Goal: Book appointment/travel/reservation

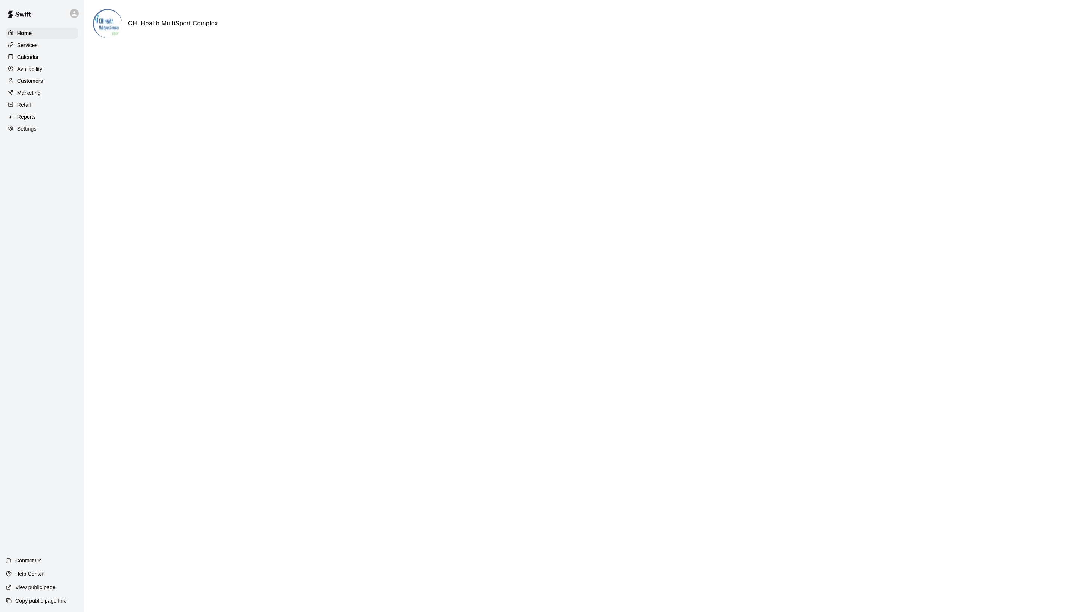
click at [41, 55] on div "Home Services Calendar Availability Customers Marketing Retail Reports Settings" at bounding box center [42, 81] width 84 height 108
click at [39, 57] on div "Calendar" at bounding box center [42, 57] width 72 height 11
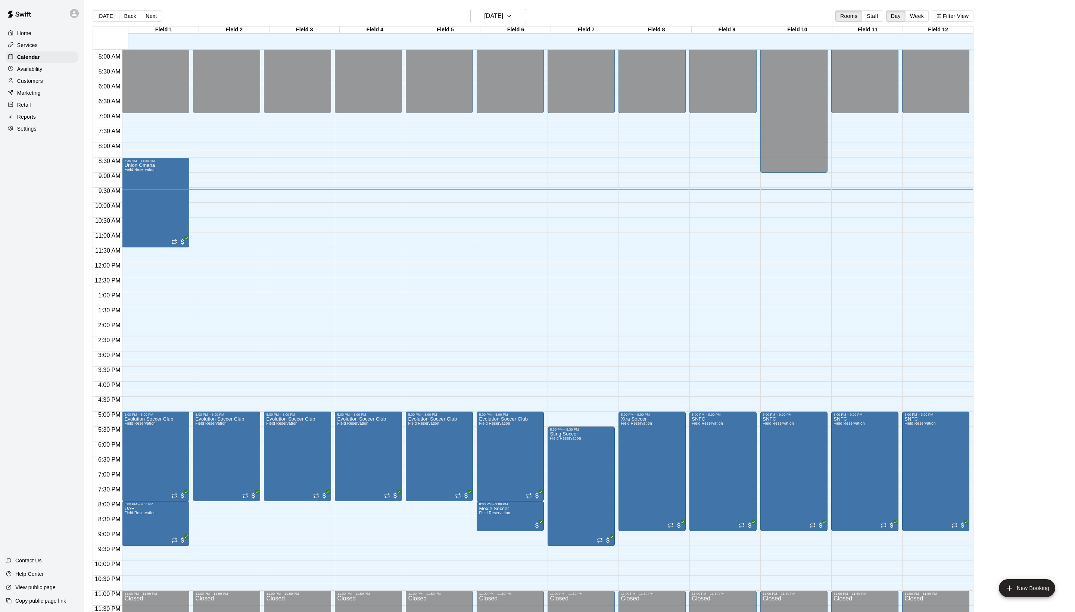
scroll to position [150, 0]
click at [542, 3] on main "[DATE] Back [DATE][DATE] Rooms Staff Day Week Filter View Field 1 13 Wed Field …" at bounding box center [579, 312] width 991 height 624
drag, startPoint x: 368, startPoint y: 507, endPoint x: 367, endPoint y: 531, distance: 23.9
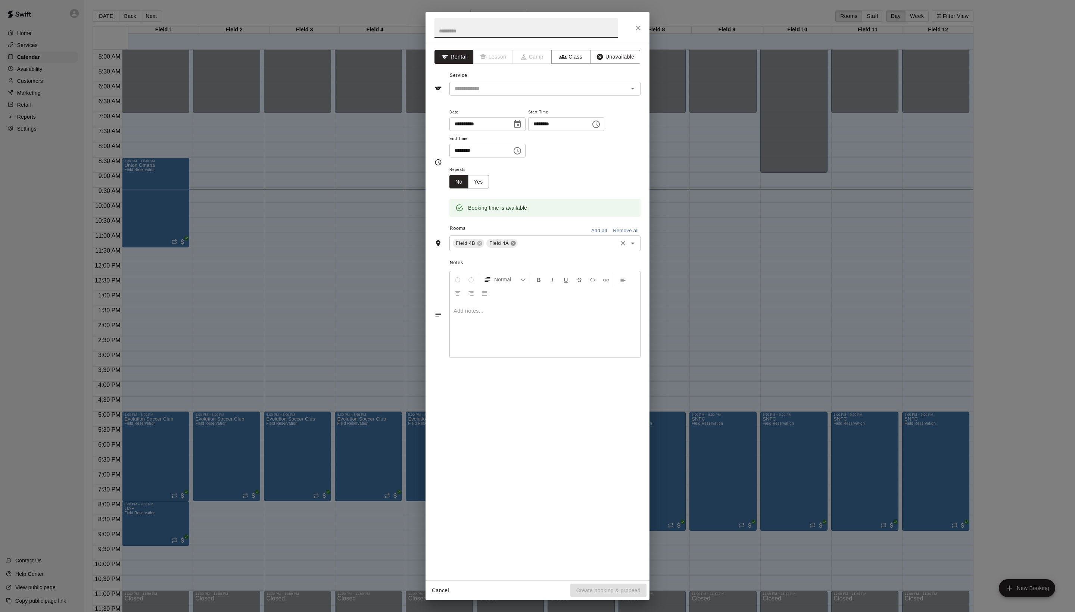
click at [516, 246] on icon at bounding box center [513, 243] width 6 height 6
click at [521, 155] on icon "Choose time, selected time is 9:15 PM" at bounding box center [517, 150] width 7 height 7
click at [491, 241] on li "00" at bounding box center [496, 240] width 18 height 14
type input "********"
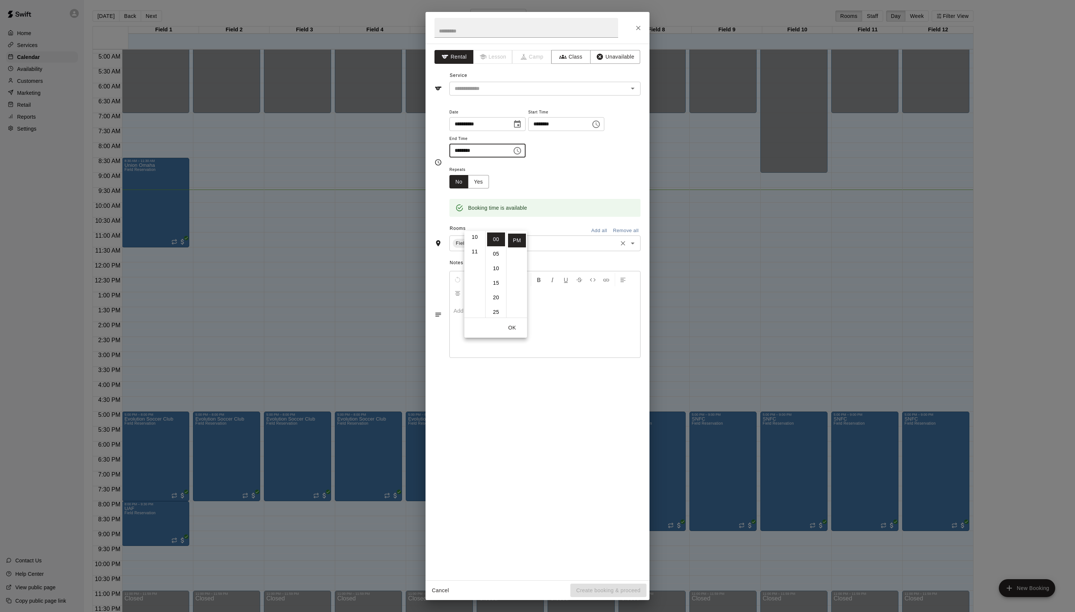
click at [573, 189] on div "Repeats No Yes" at bounding box center [545, 177] width 191 height 24
click at [488, 34] on input "text" at bounding box center [527, 28] width 184 height 20
type input "**********"
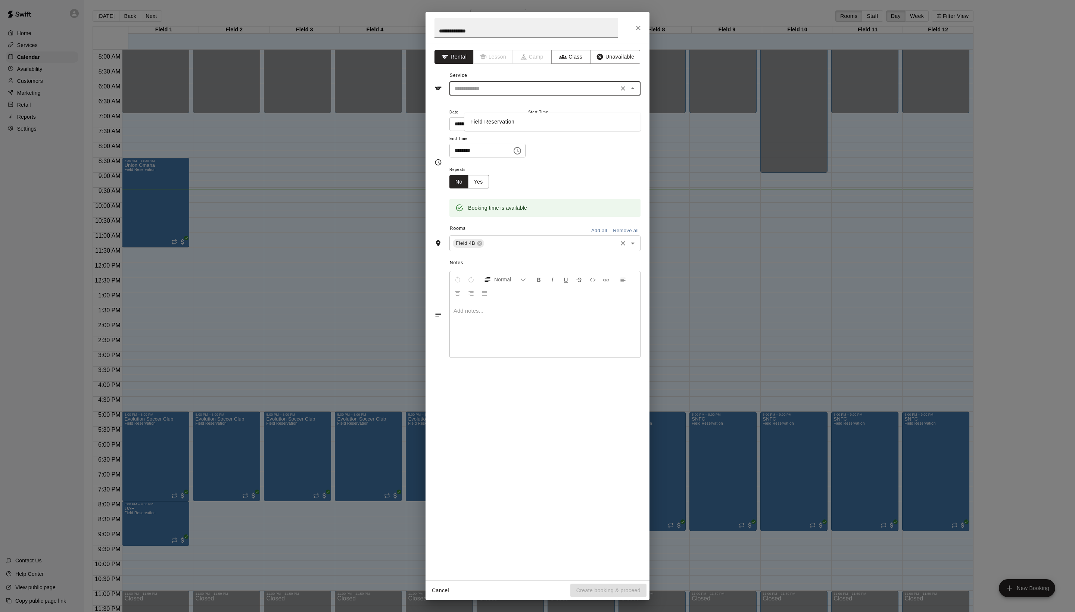
click at [497, 93] on input "text" at bounding box center [534, 88] width 165 height 9
click at [497, 113] on ul "Field Reservation" at bounding box center [552, 122] width 176 height 18
click at [497, 116] on li "Field Reservation" at bounding box center [552, 122] width 176 height 12
type input "**********"
click at [583, 588] on button "Create booking & proceed" at bounding box center [608, 591] width 76 height 14
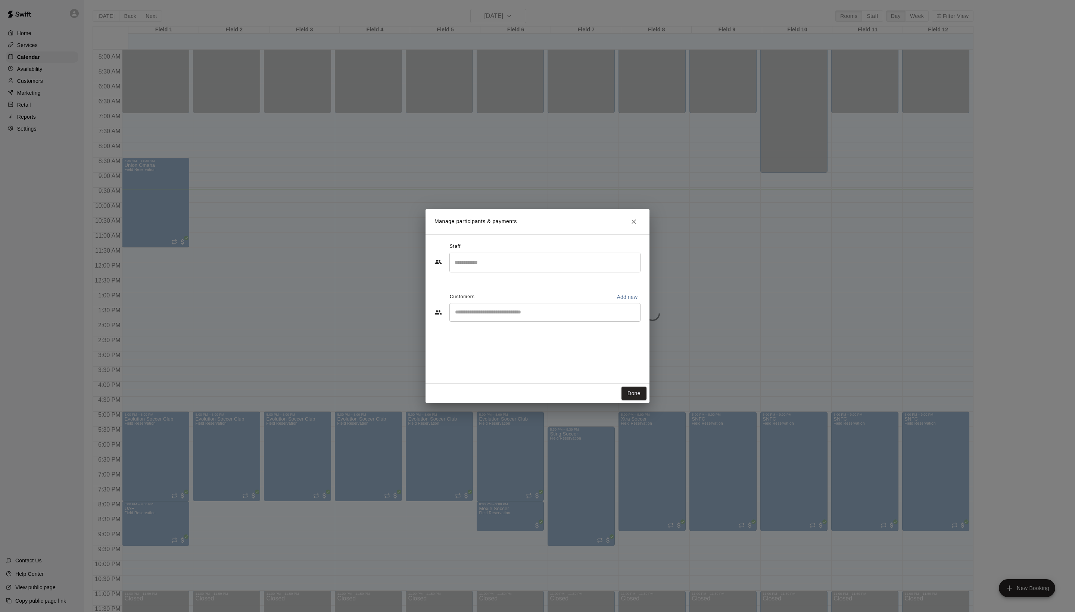
click at [514, 322] on div "​" at bounding box center [545, 312] width 191 height 19
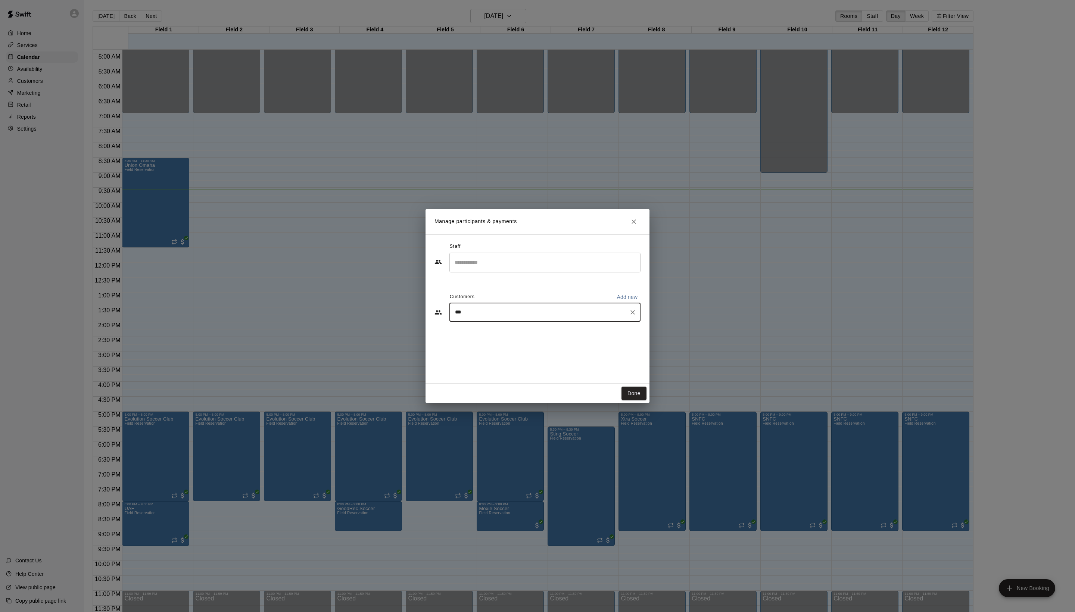
type input "****"
click at [541, 351] on span "[EMAIL_ADDRESS][DOMAIN_NAME]" at bounding box center [525, 353] width 80 height 5
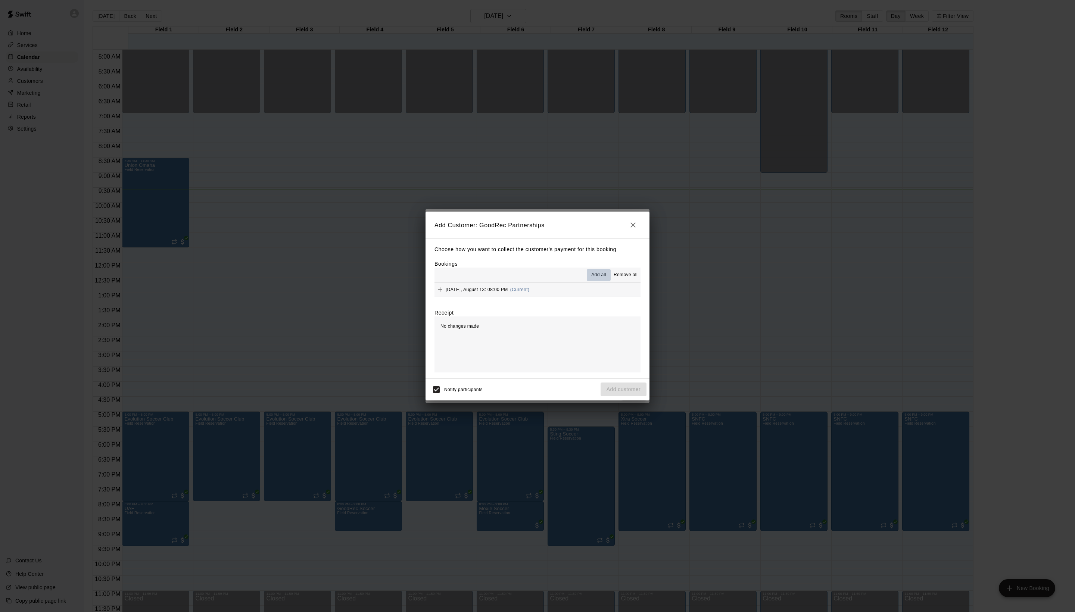
click at [591, 274] on span "Add all" at bounding box center [598, 274] width 15 height 7
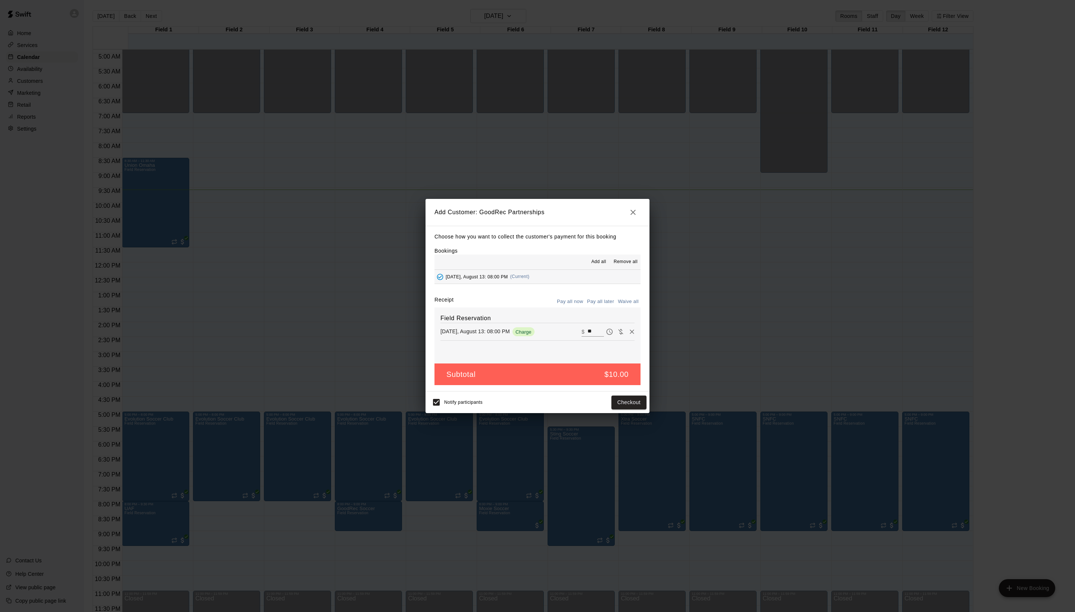
click at [626, 301] on div "Choose how you want to collect the customer's payment for this booking Bookings…" at bounding box center [538, 309] width 224 height 166
click at [626, 305] on button "Waive all" at bounding box center [628, 302] width 25 height 12
type input "*"
click at [606, 410] on button "Add customer" at bounding box center [624, 403] width 46 height 14
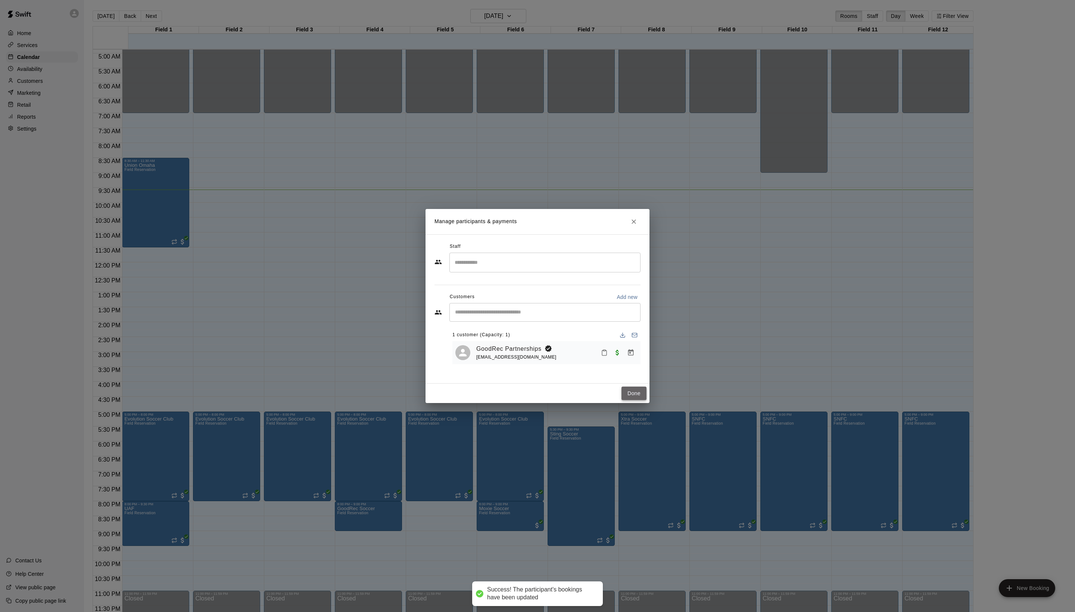
click at [635, 401] on button "Done" at bounding box center [634, 394] width 25 height 14
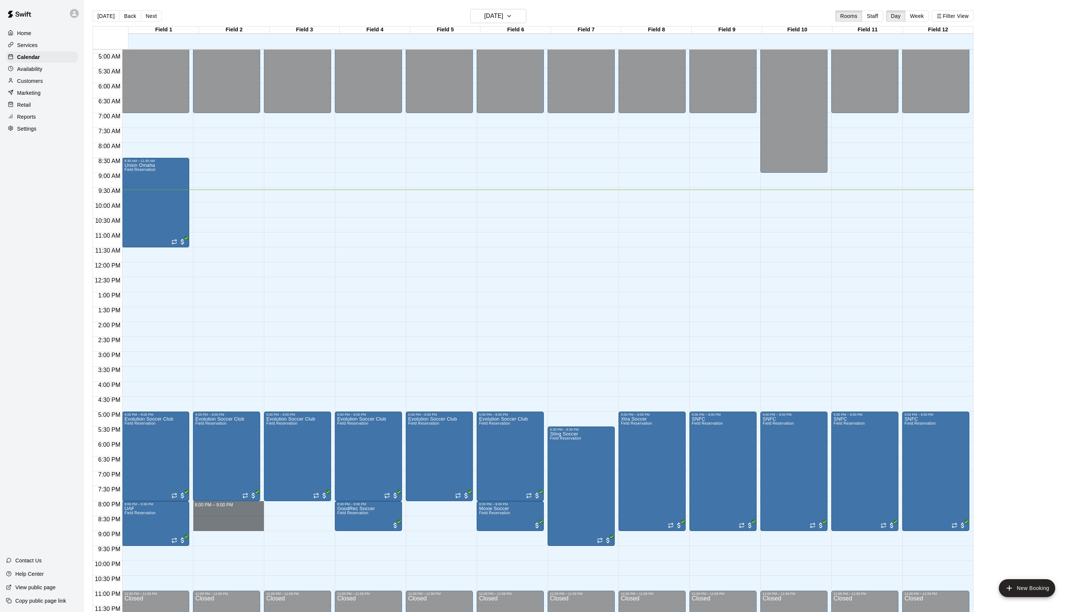
drag, startPoint x: 210, startPoint y: 506, endPoint x: 210, endPoint y: 528, distance: 21.7
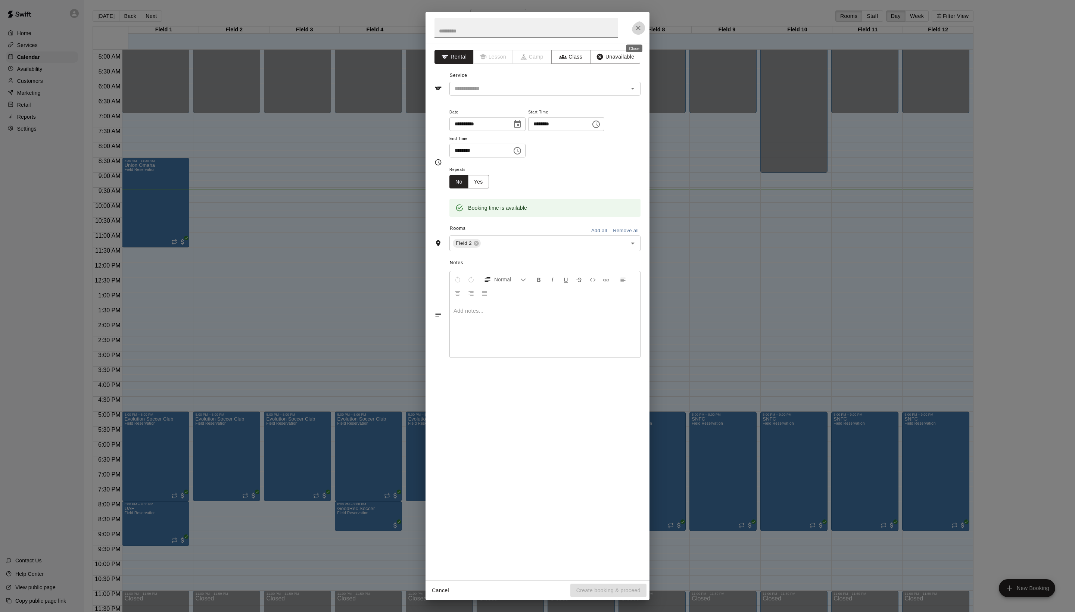
click at [635, 31] on icon "Close" at bounding box center [638, 27] width 7 height 7
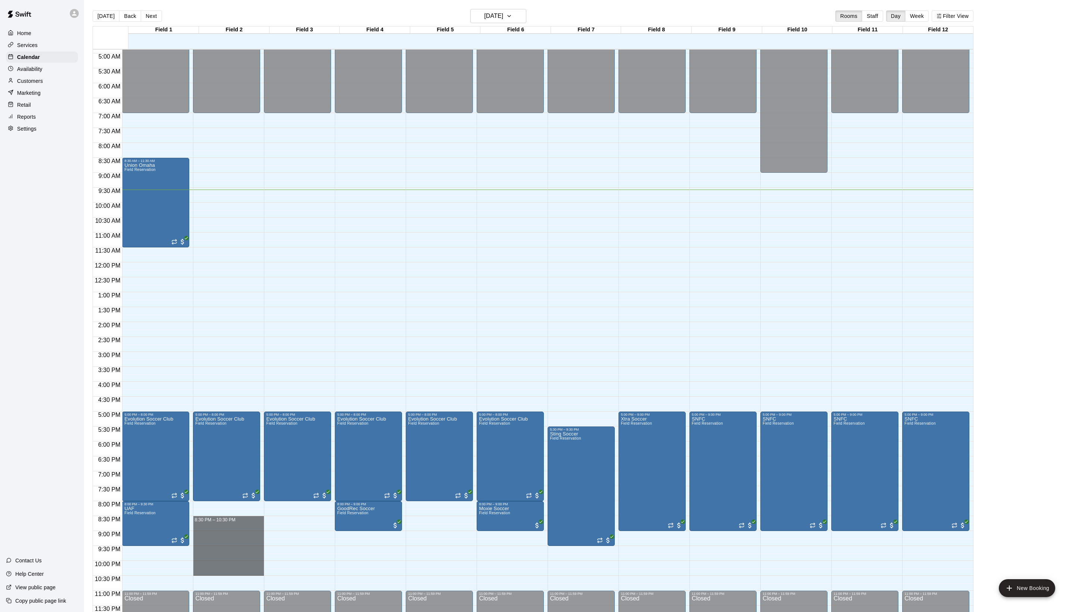
drag, startPoint x: 223, startPoint y: 520, endPoint x: 220, endPoint y: 573, distance: 52.4
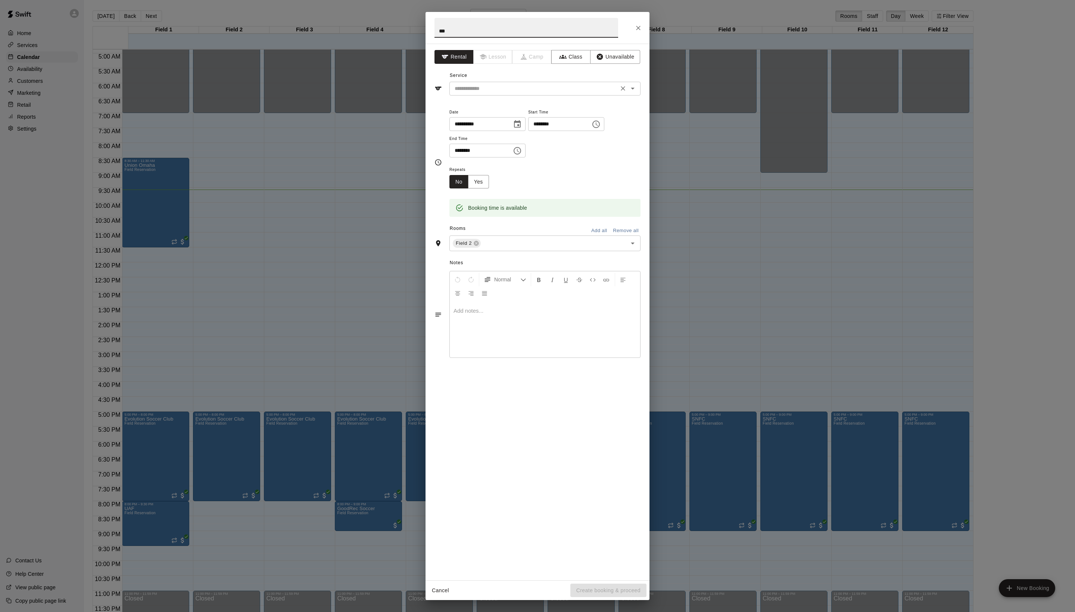
type input "***"
click at [572, 93] on input "text" at bounding box center [534, 88] width 165 height 9
click at [567, 117] on li "Field Reservation" at bounding box center [552, 122] width 176 height 12
type input "**********"
click at [524, 355] on div "Notes Normal Add notes..." at bounding box center [538, 308] width 206 height 115
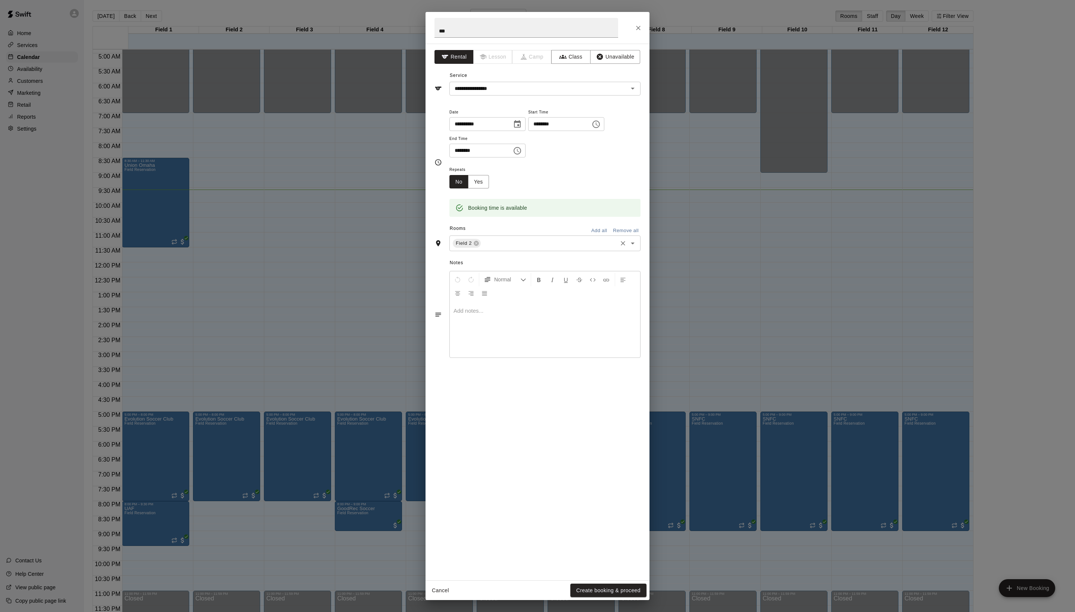
click at [525, 251] on div "Field 2 ​" at bounding box center [545, 244] width 191 height 16
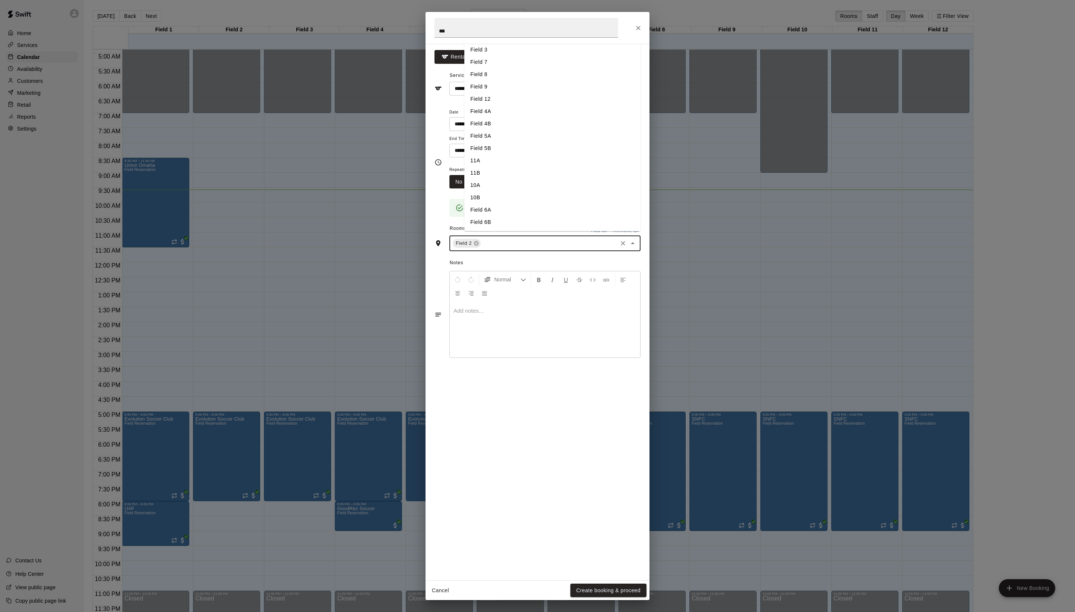
click at [520, 142] on li "Field 5A" at bounding box center [552, 136] width 176 height 12
click at [570, 248] on input "text" at bounding box center [566, 243] width 101 height 9
click at [506, 155] on li "Field 5B" at bounding box center [552, 148] width 176 height 12
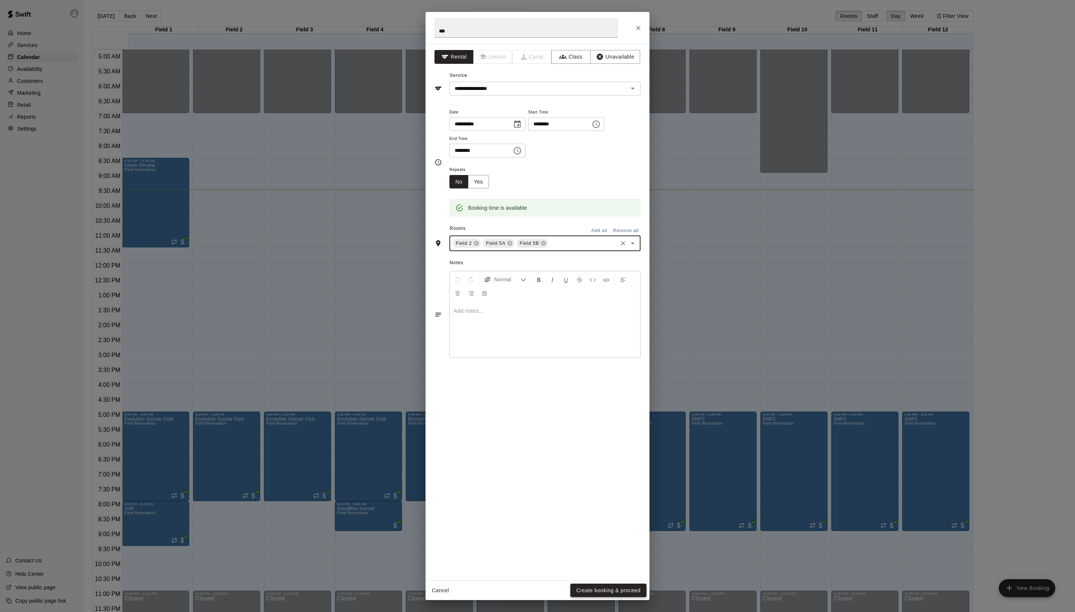
click at [607, 588] on button "Create booking & proceed" at bounding box center [608, 591] width 76 height 14
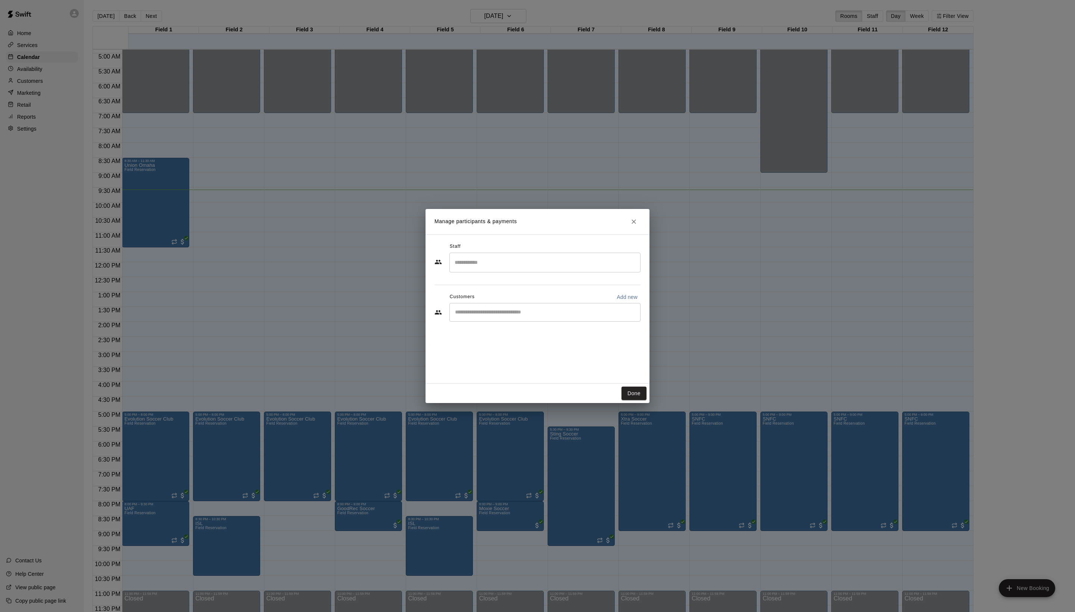
click at [504, 329] on div "Staff ​ Customers Add new ​" at bounding box center [538, 285] width 206 height 88
click at [502, 322] on div "​" at bounding box center [545, 312] width 191 height 19
type input "*****"
click at [542, 349] on div "[PERSON_NAME] [PERSON_NAME][EMAIL_ADDRESS][DOMAIN_NAME]" at bounding box center [544, 350] width 119 height 16
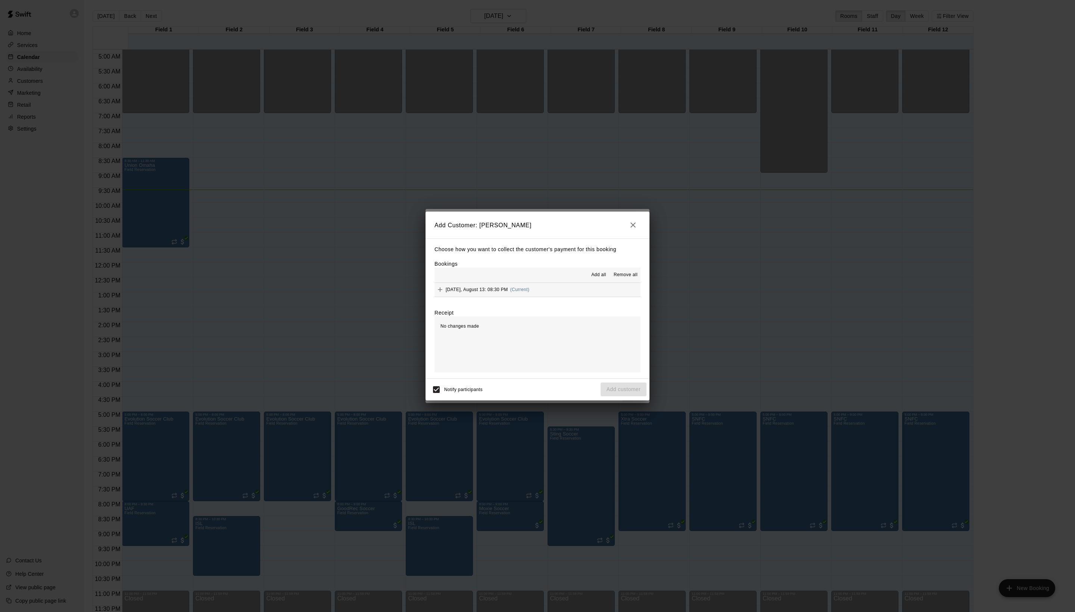
click at [591, 274] on span "Add all" at bounding box center [598, 274] width 15 height 7
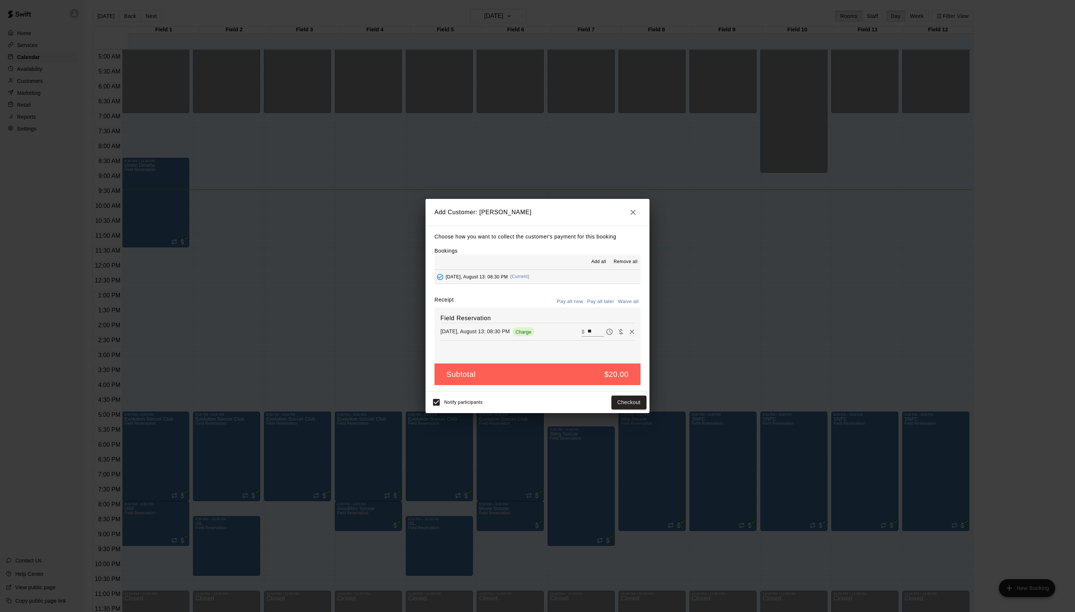
click at [623, 302] on button "Waive all" at bounding box center [628, 302] width 25 height 12
type input "*"
click at [630, 410] on button "Add customer" at bounding box center [624, 403] width 46 height 14
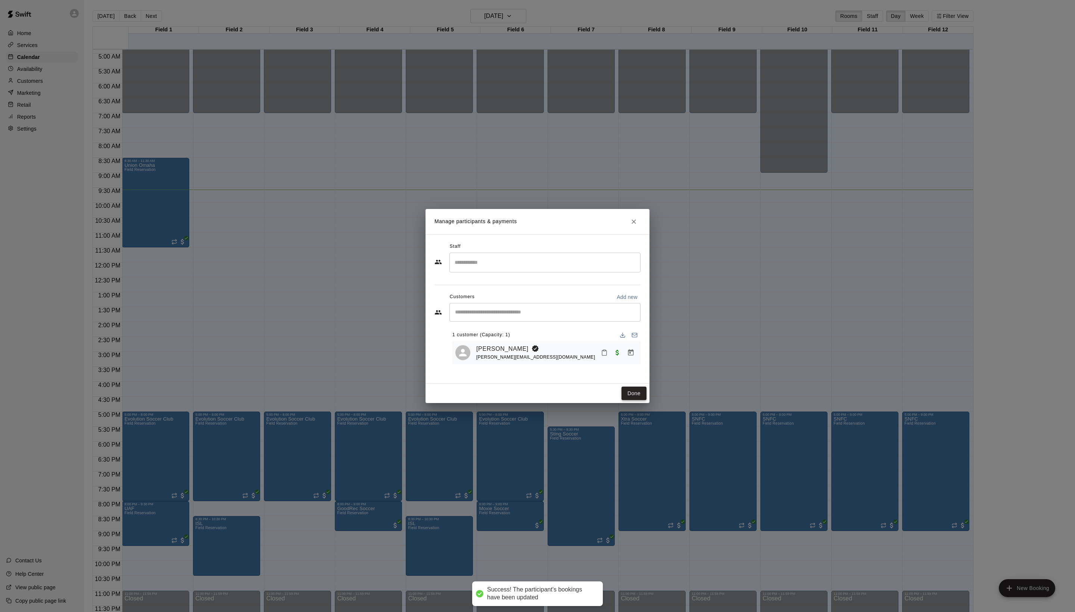
click at [622, 401] on button "Done" at bounding box center [634, 394] width 25 height 14
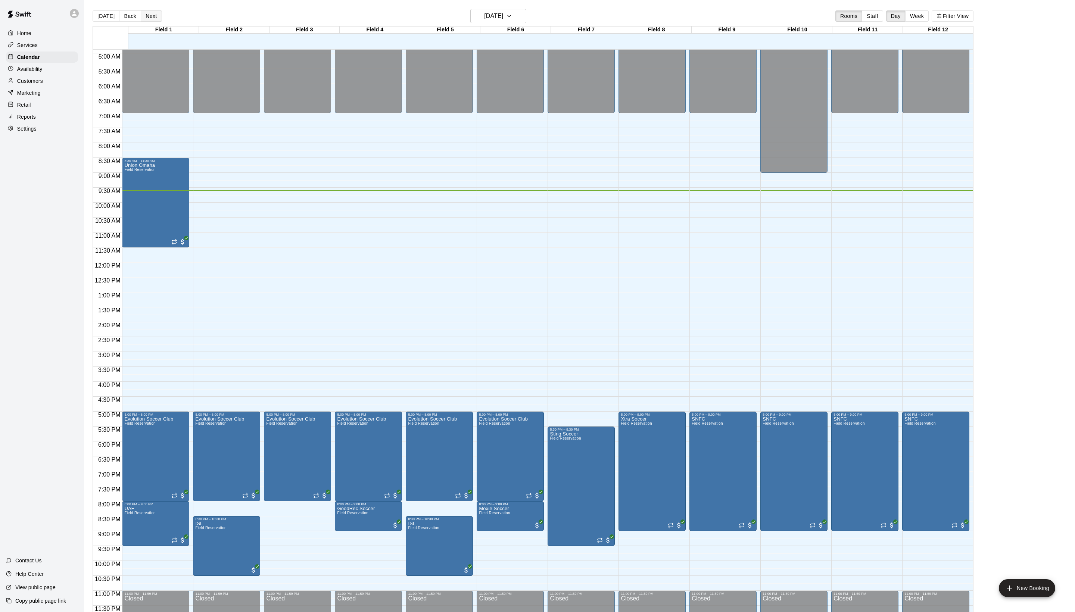
click at [160, 19] on button "Next" at bounding box center [151, 15] width 21 height 11
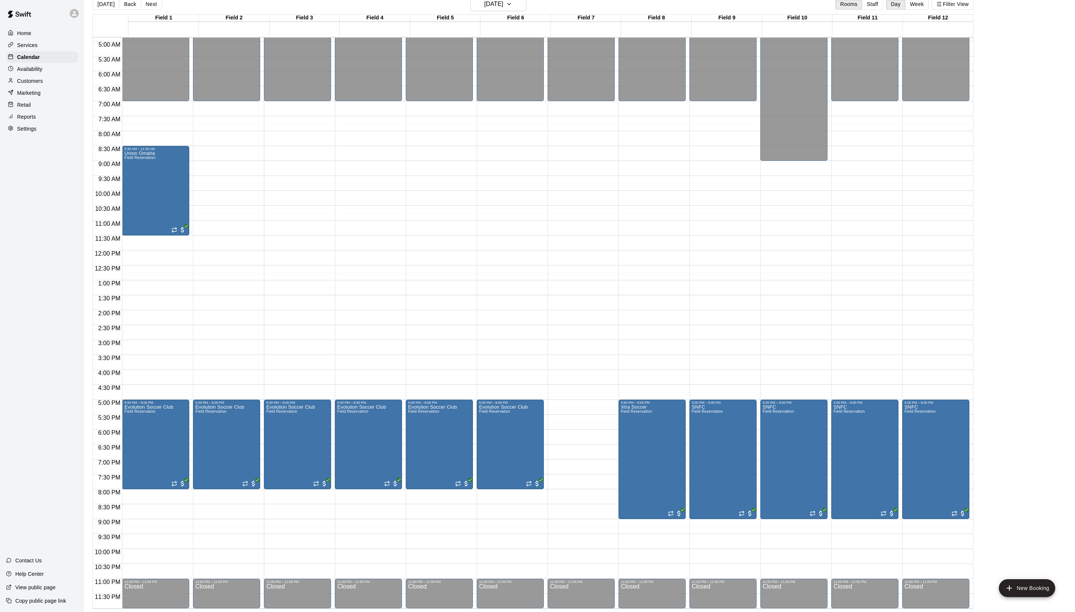
scroll to position [12, 0]
drag, startPoint x: 565, startPoint y: 448, endPoint x: 565, endPoint y: 475, distance: 26.9
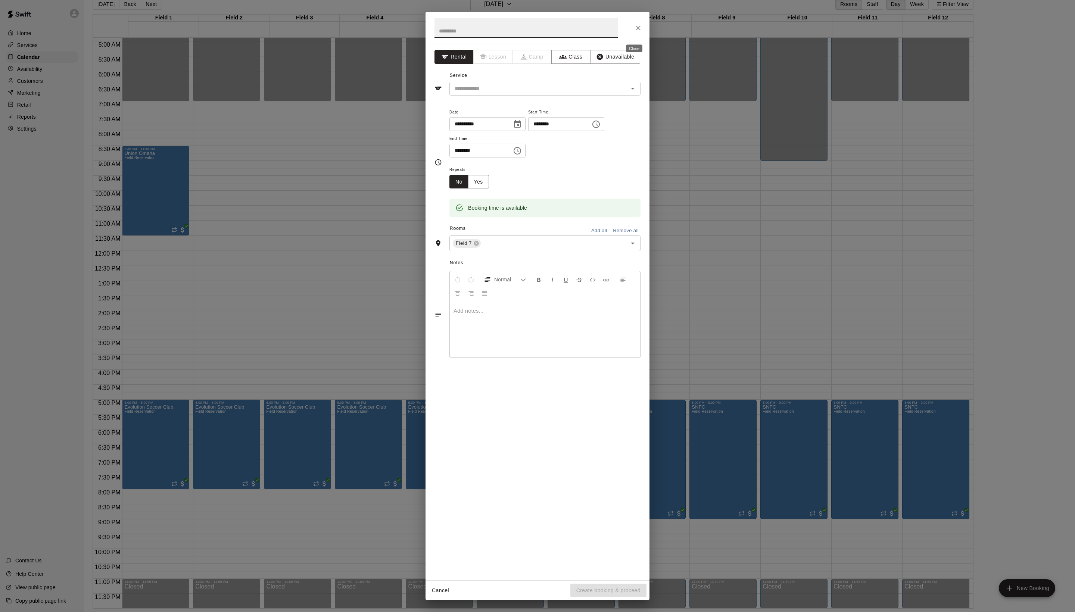
click at [642, 32] on icon "Close" at bounding box center [638, 27] width 7 height 7
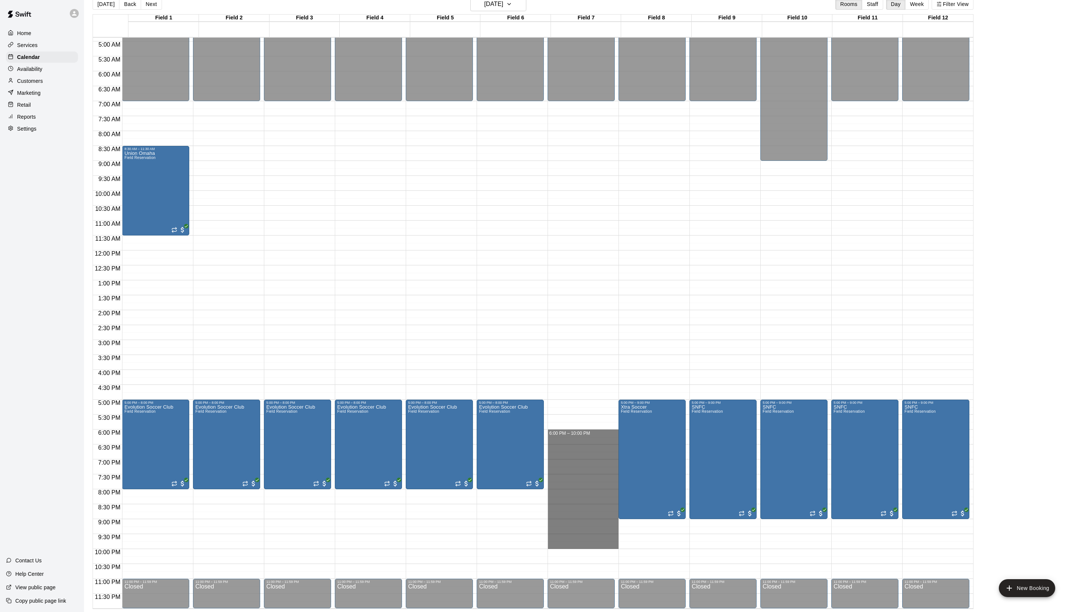
drag, startPoint x: 567, startPoint y: 432, endPoint x: 566, endPoint y: 542, distance: 110.5
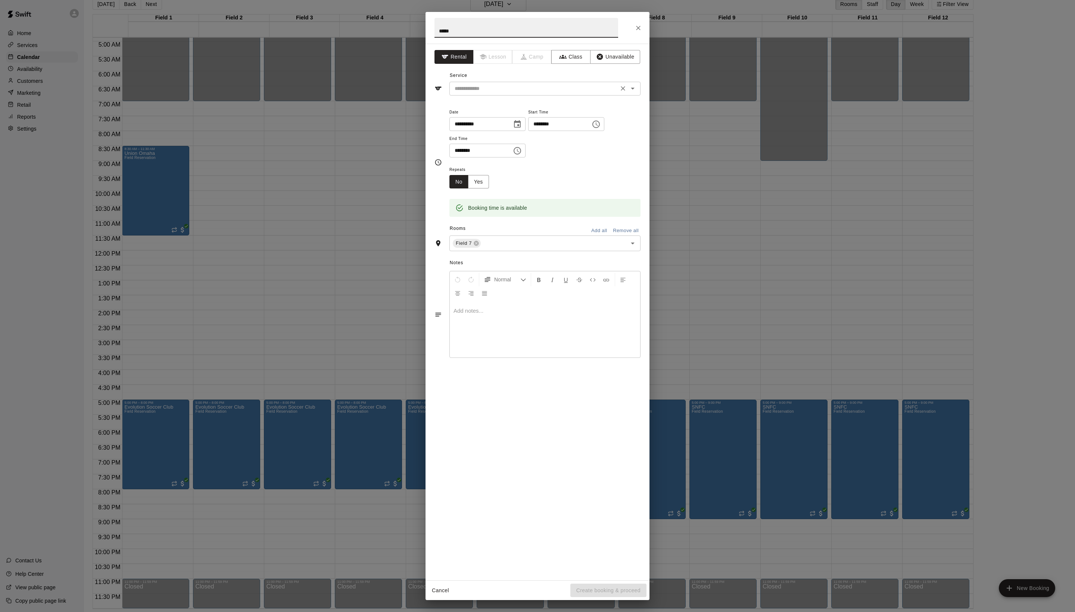
type input "*****"
click at [511, 93] on input "text" at bounding box center [534, 88] width 165 height 9
click at [506, 122] on li "Field Reservation" at bounding box center [552, 122] width 176 height 12
type input "**********"
click at [597, 592] on button "Create booking & proceed" at bounding box center [608, 591] width 76 height 14
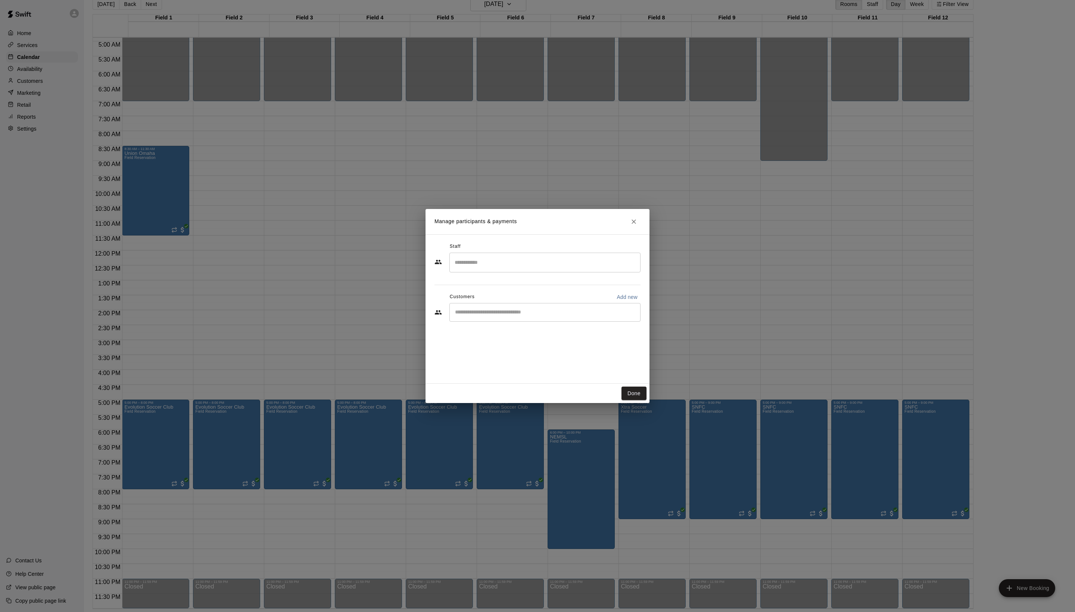
click at [545, 322] on div "​" at bounding box center [545, 312] width 191 height 19
type input "******"
click at [556, 352] on span "[EMAIL_ADDRESS][DOMAIN_NAME]" at bounding box center [525, 353] width 80 height 5
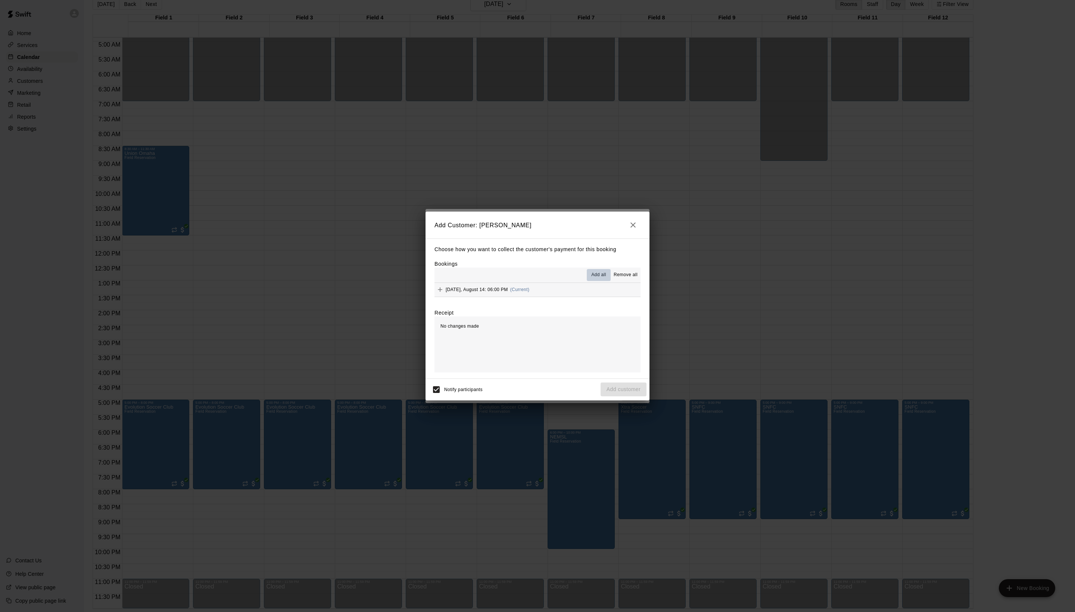
click at [591, 279] on span "Add all" at bounding box center [598, 274] width 15 height 7
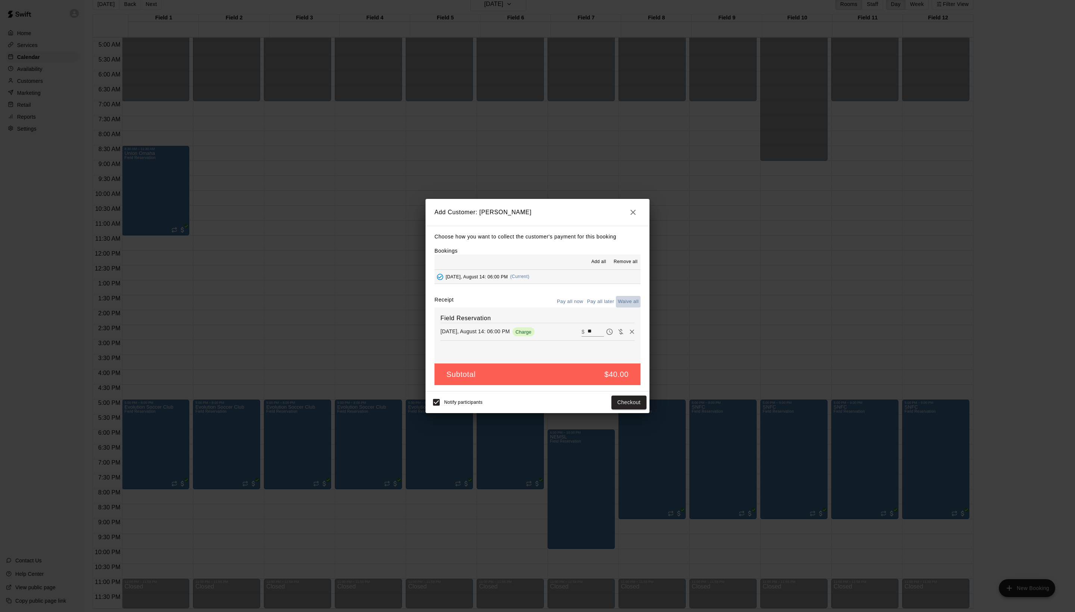
click at [617, 308] on button "Waive all" at bounding box center [628, 302] width 25 height 12
type input "*"
click at [625, 410] on div "Notify participants Add customer" at bounding box center [538, 403] width 218 height 16
click at [625, 410] on button "Add customer" at bounding box center [624, 403] width 46 height 14
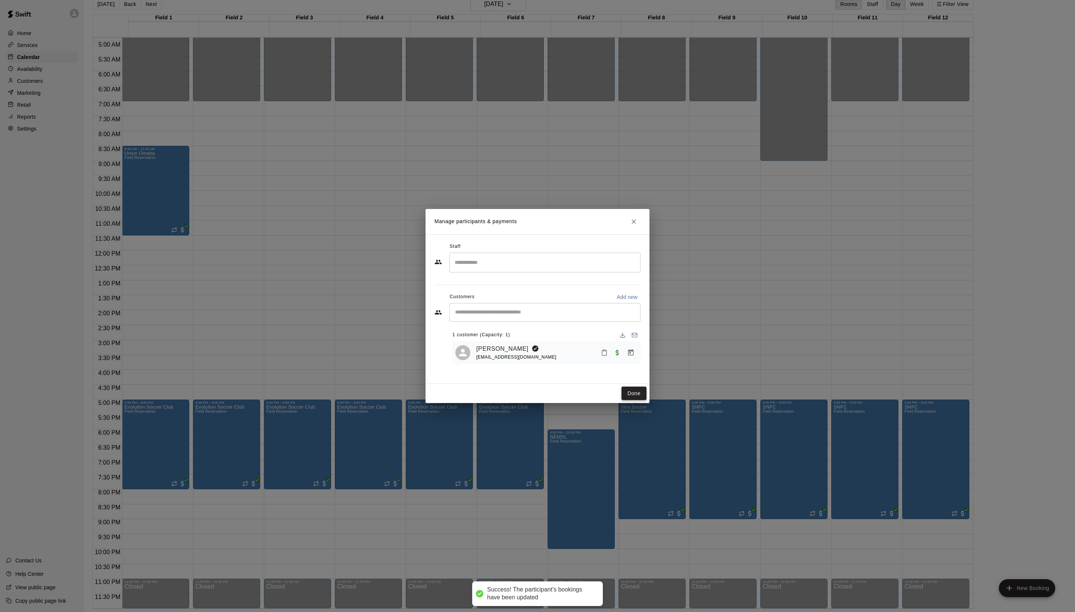
click at [634, 401] on button "Done" at bounding box center [634, 394] width 25 height 14
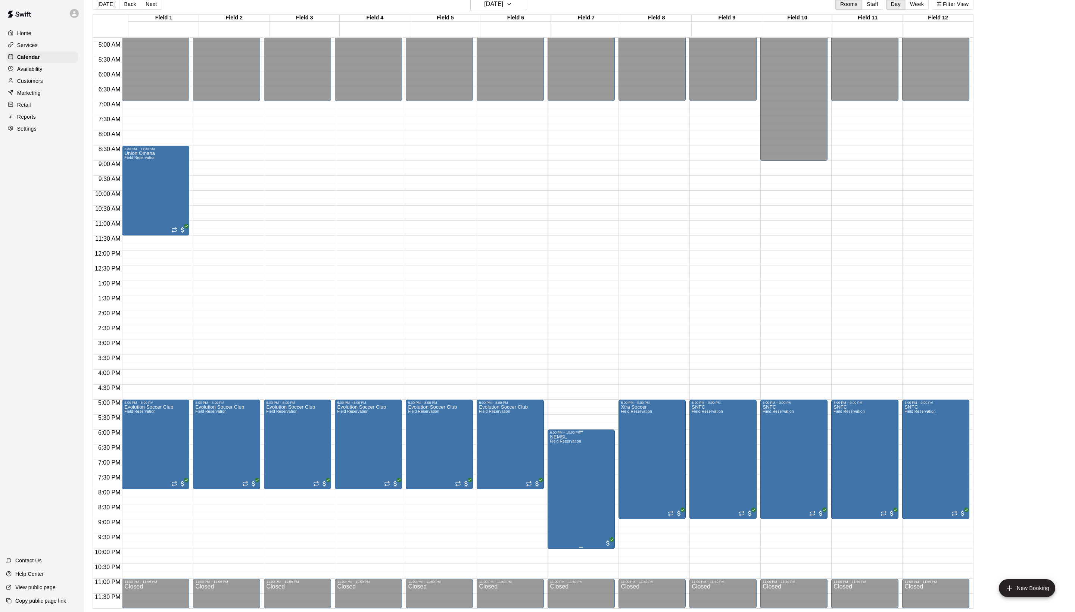
click at [562, 450] on icon "edit" at bounding box center [560, 446] width 7 height 7
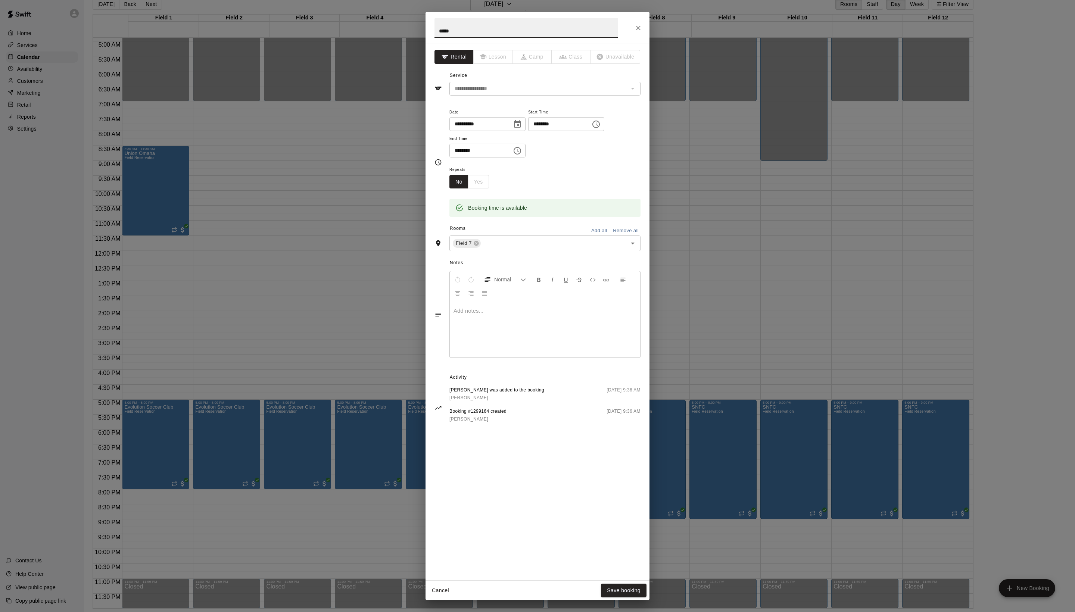
click at [448, 33] on input "*****" at bounding box center [527, 28] width 184 height 20
click at [488, 34] on input "****" at bounding box center [527, 28] width 184 height 20
type input "****"
click at [614, 588] on button "Save booking" at bounding box center [624, 591] width 46 height 14
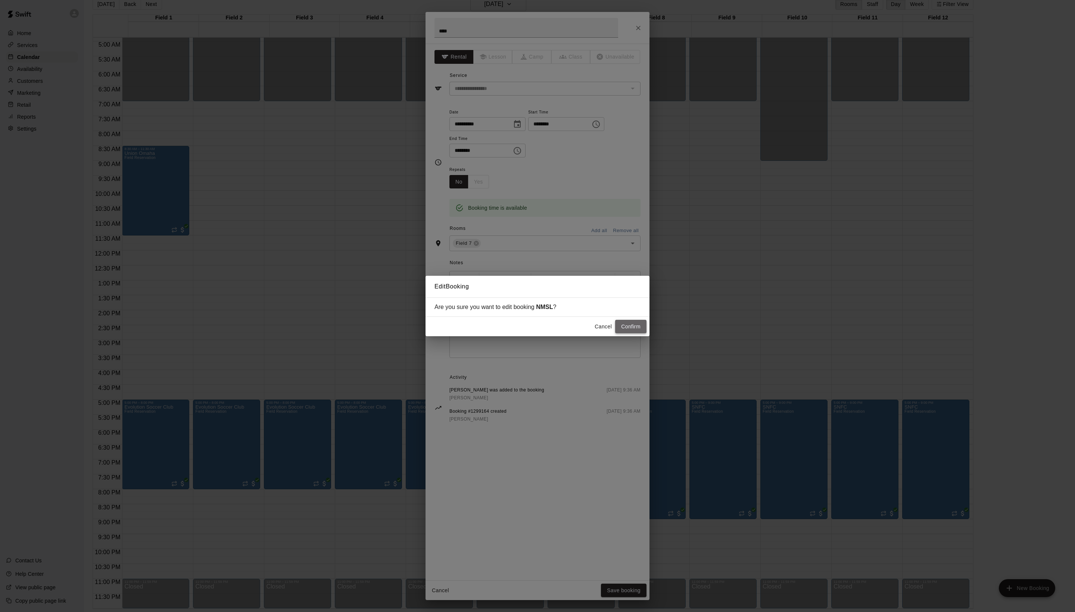
click at [638, 334] on button "Confirm" at bounding box center [630, 327] width 31 height 14
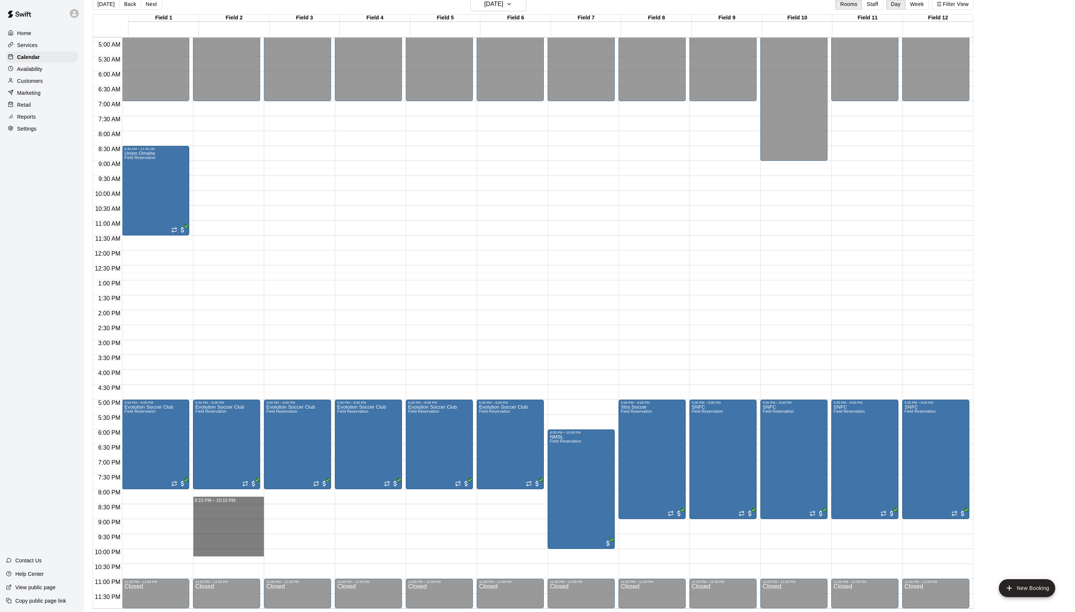
drag, startPoint x: 206, startPoint y: 501, endPoint x: 202, endPoint y: 550, distance: 48.7
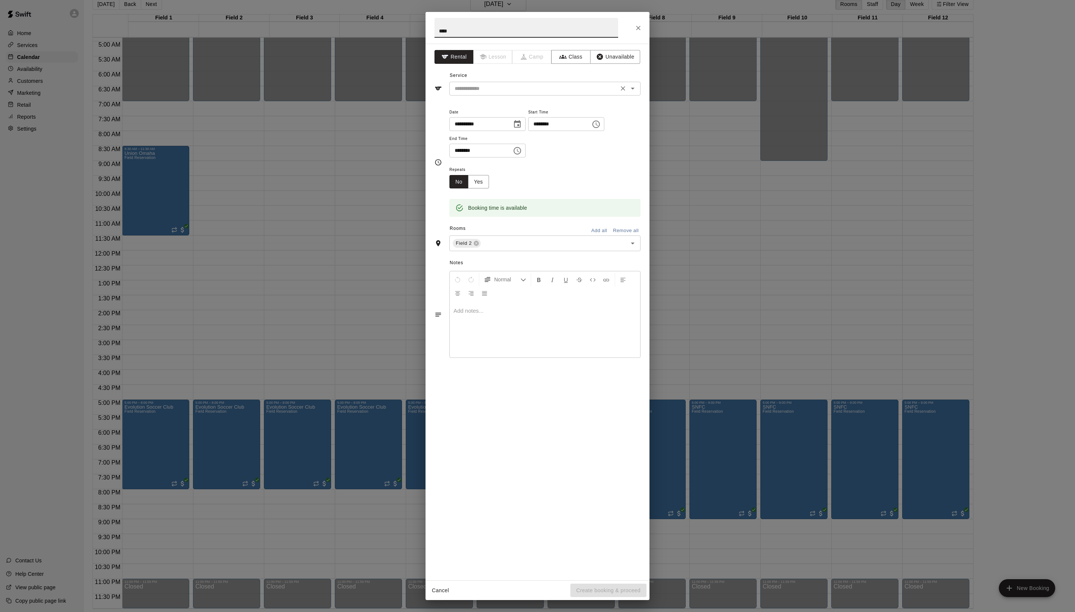
click at [538, 96] on div "​" at bounding box center [545, 89] width 191 height 14
type input "****"
click at [530, 125] on li "Field Reservation" at bounding box center [552, 122] width 176 height 12
type input "**********"
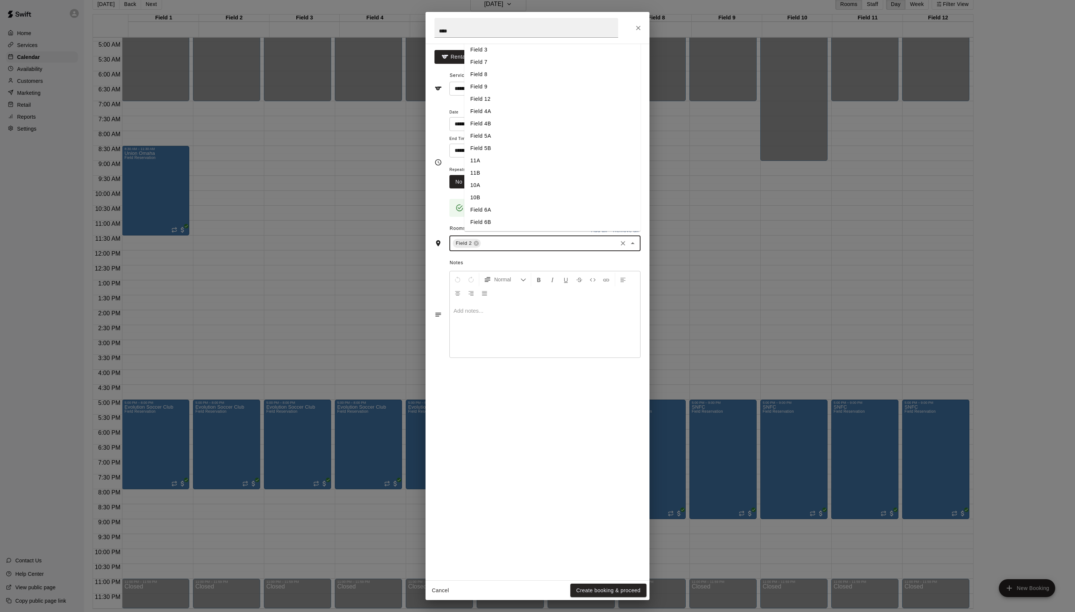
click at [532, 248] on input "text" at bounding box center [549, 243] width 134 height 9
click at [500, 56] on li "Field 3" at bounding box center [552, 50] width 176 height 12
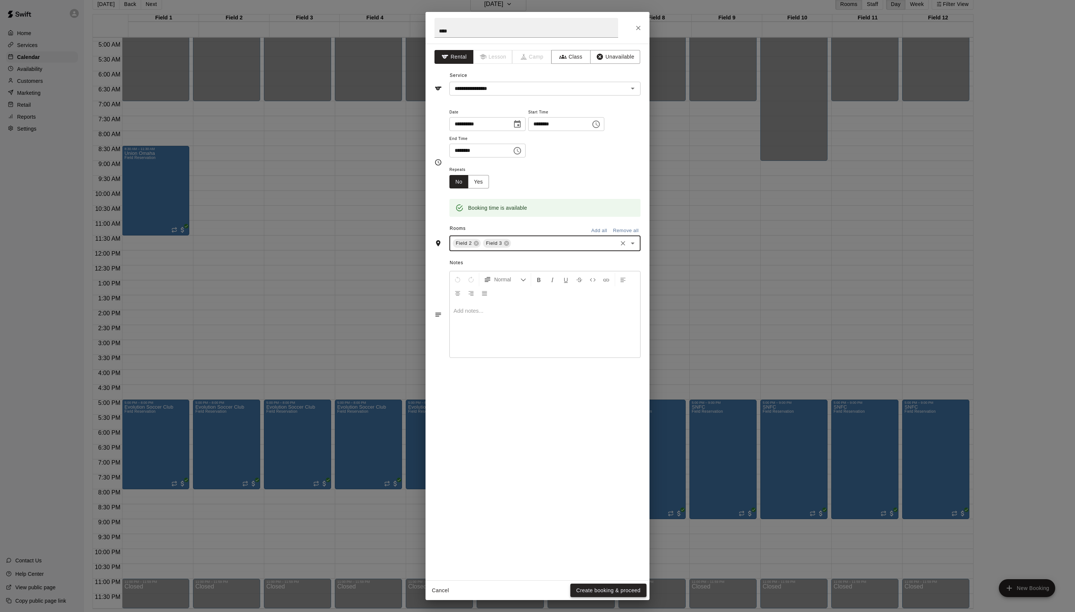
click at [598, 588] on button "Create booking & proceed" at bounding box center [608, 591] width 76 height 14
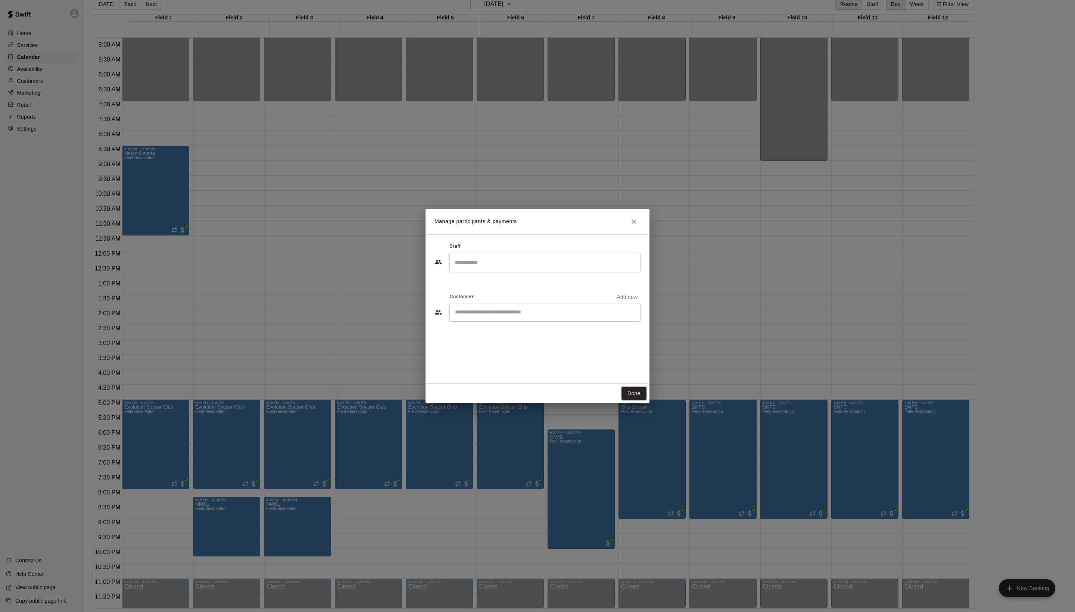
click at [502, 322] on div "​" at bounding box center [545, 312] width 191 height 19
type input "*****"
click at [510, 351] on span "[EMAIL_ADDRESS][DOMAIN_NAME]" at bounding box center [525, 353] width 80 height 5
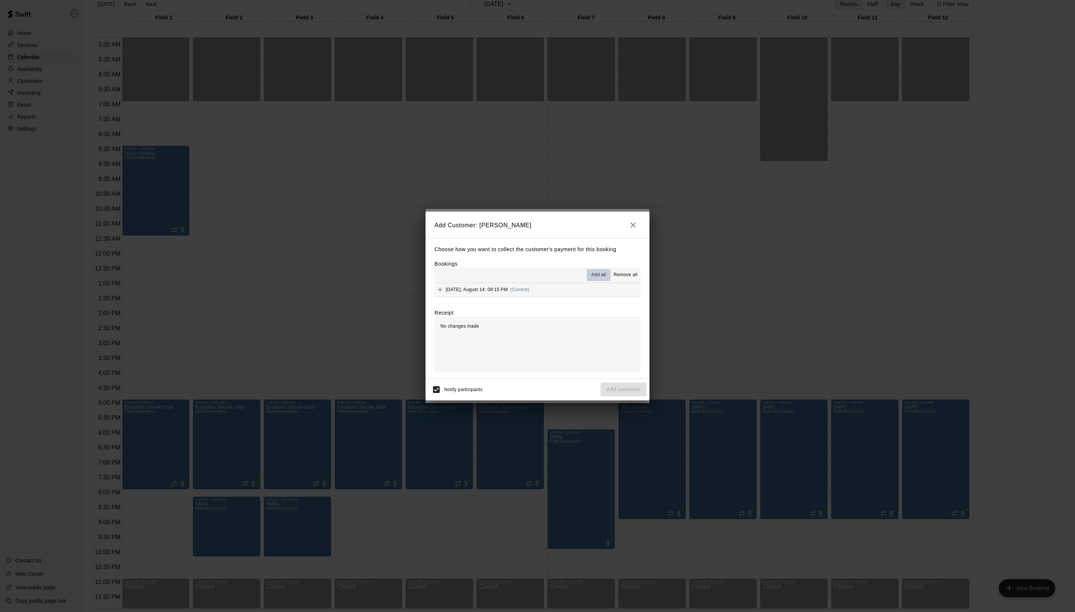
click at [591, 273] on span "Add all" at bounding box center [598, 274] width 15 height 7
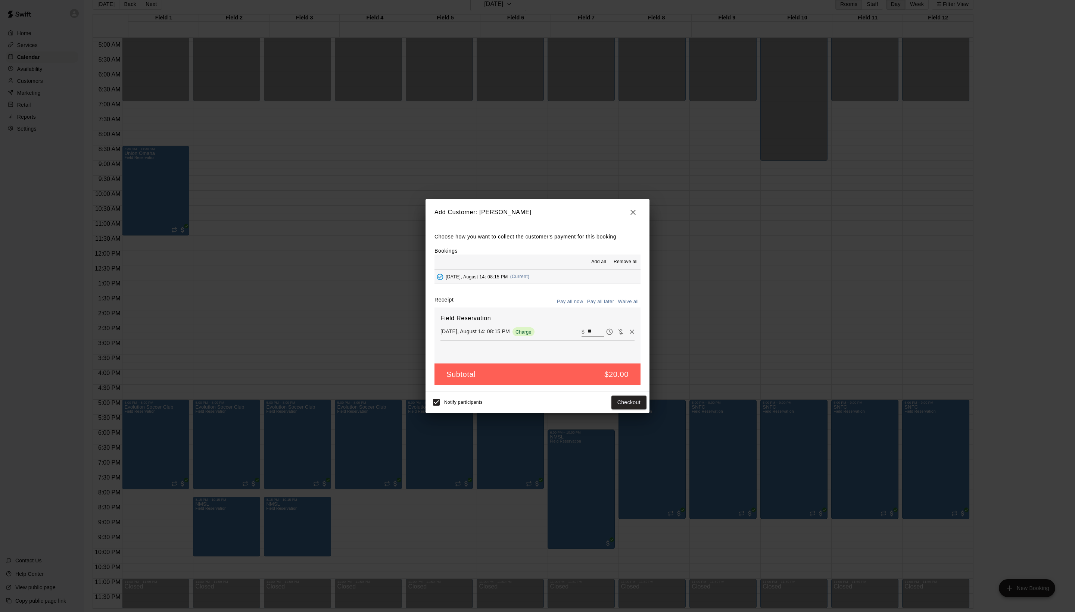
click at [616, 308] on button "Waive all" at bounding box center [628, 302] width 25 height 12
type input "*"
click at [622, 410] on button "Add customer" at bounding box center [624, 403] width 46 height 14
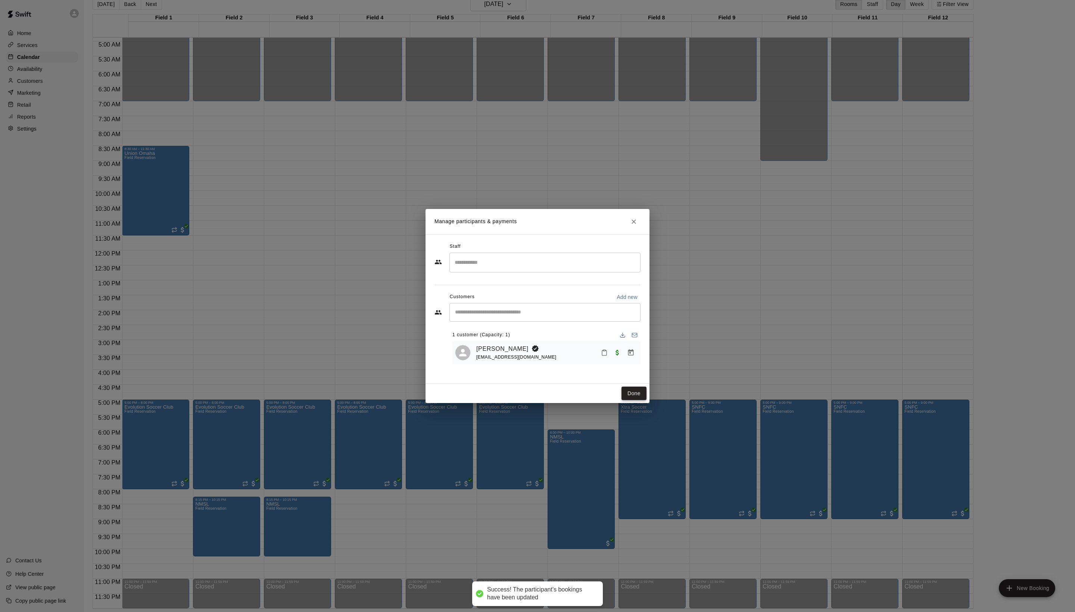
click at [632, 401] on button "Done" at bounding box center [634, 394] width 25 height 14
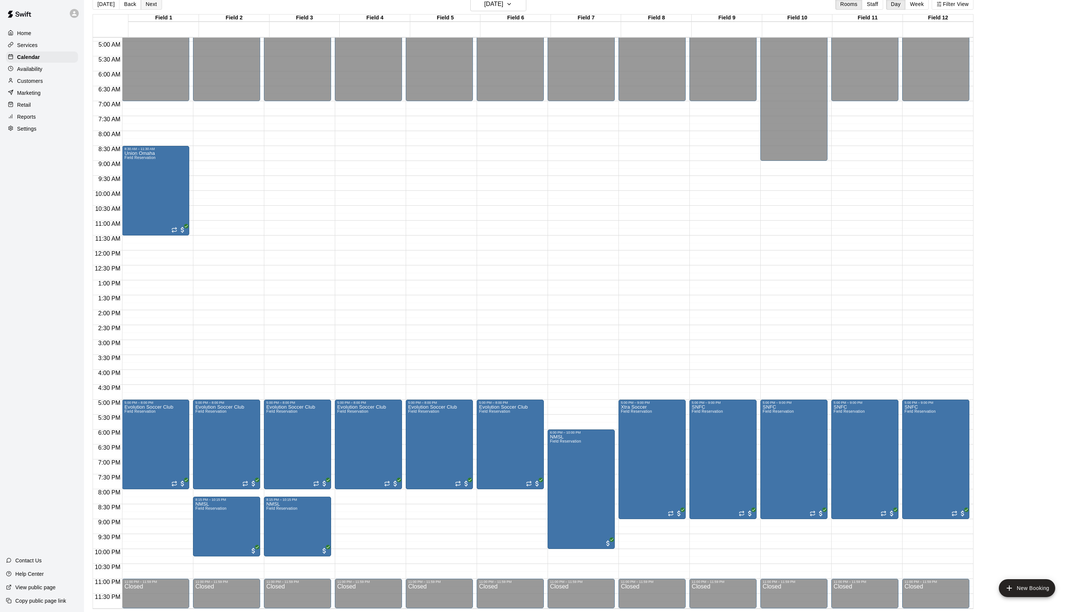
click at [162, 6] on button "Next" at bounding box center [151, 4] width 21 height 11
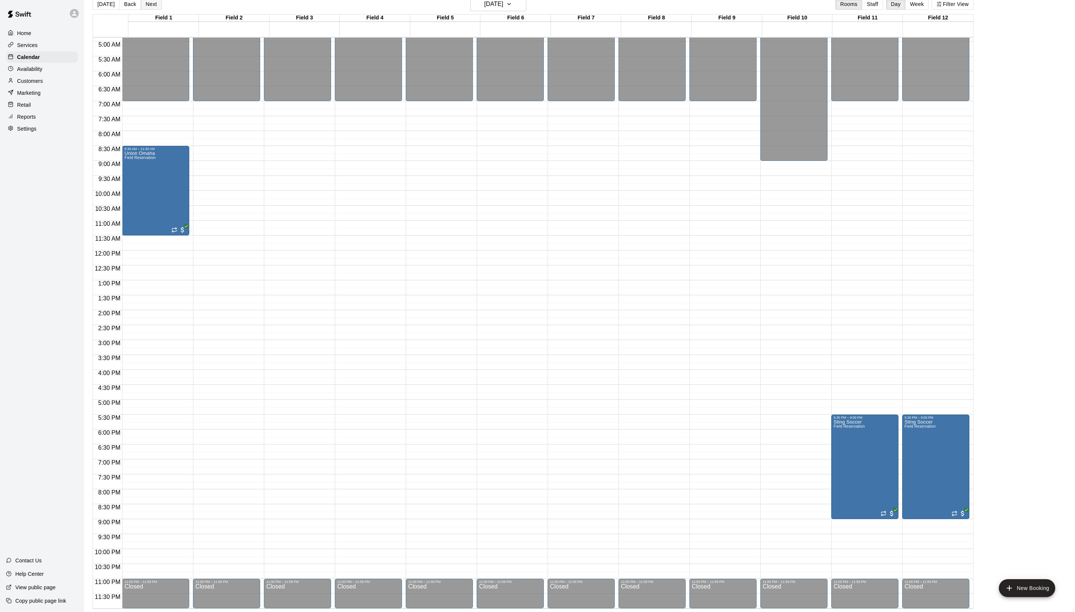
click at [162, 7] on button "Next" at bounding box center [151, 4] width 21 height 11
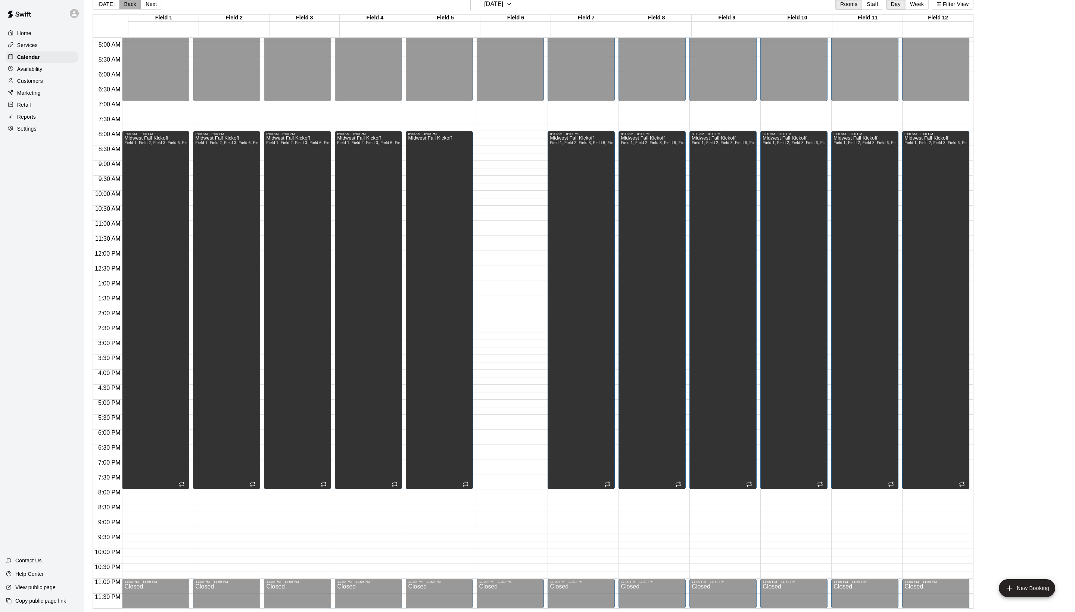
click at [134, 8] on button "Back" at bounding box center [130, 4] width 22 height 11
